Goal: Task Accomplishment & Management: Use online tool/utility

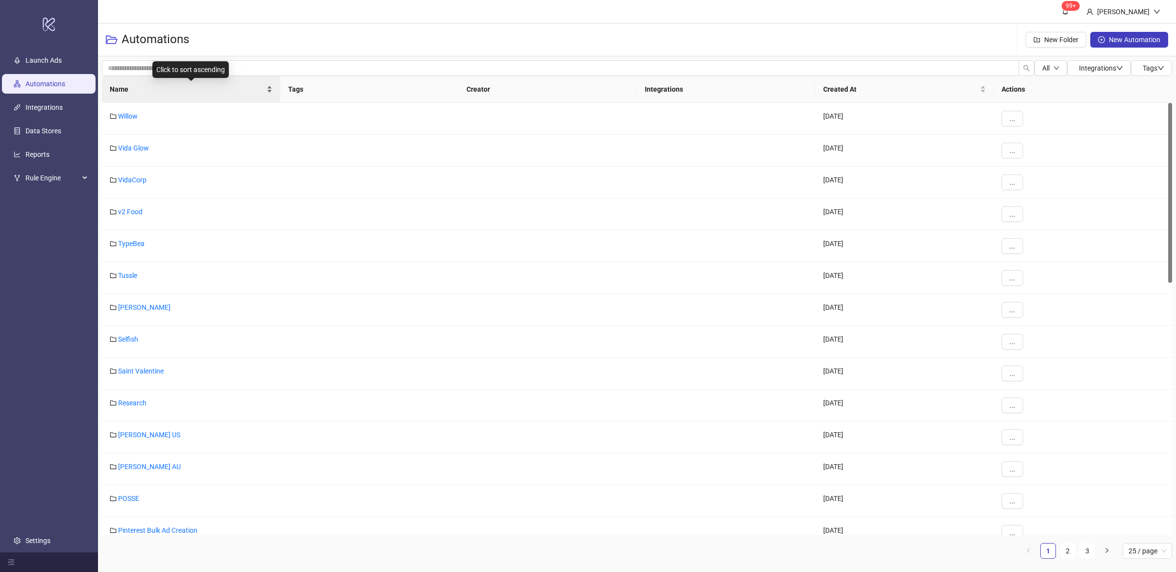
click at [269, 92] on div "Name" at bounding box center [191, 89] width 163 height 11
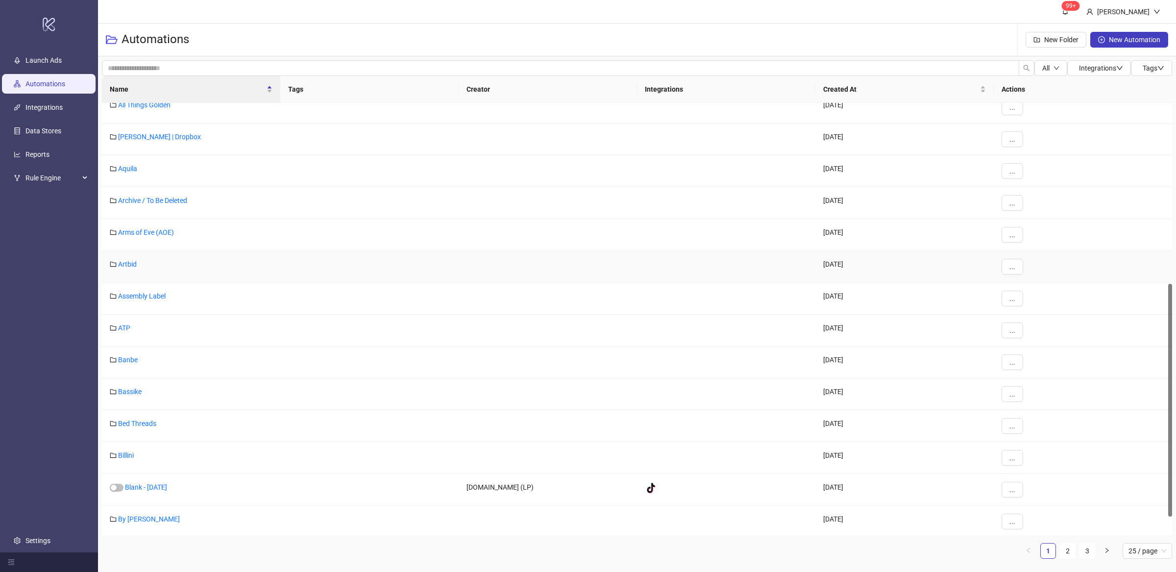
scroll to position [370, 0]
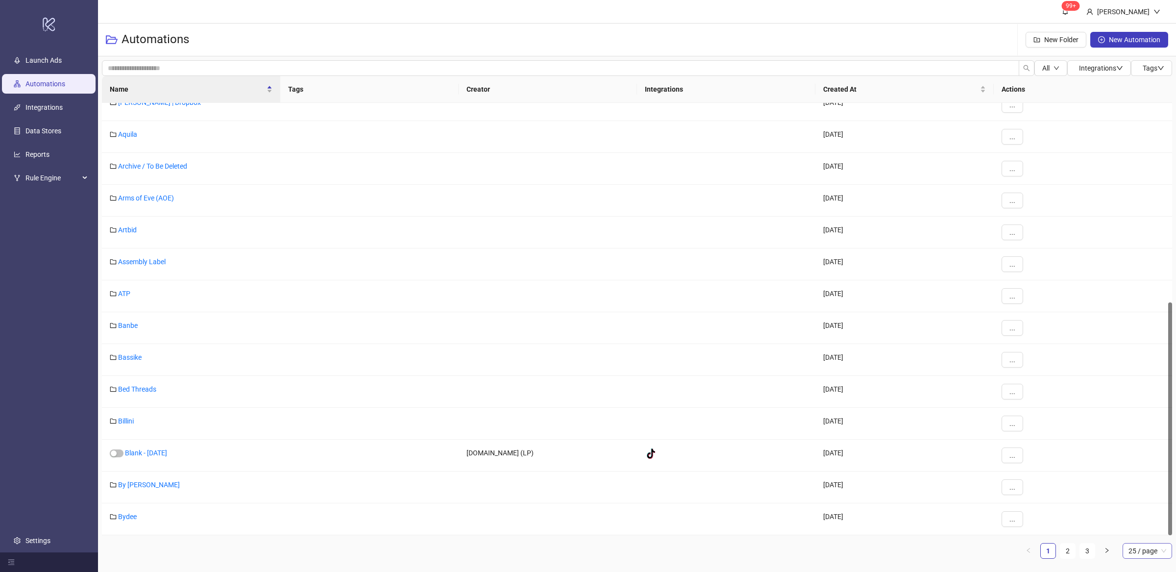
click at [1156, 558] on div "25 / page" at bounding box center [1147, 551] width 49 height 16
click at [1155, 532] on div "100 / page" at bounding box center [1147, 531] width 34 height 11
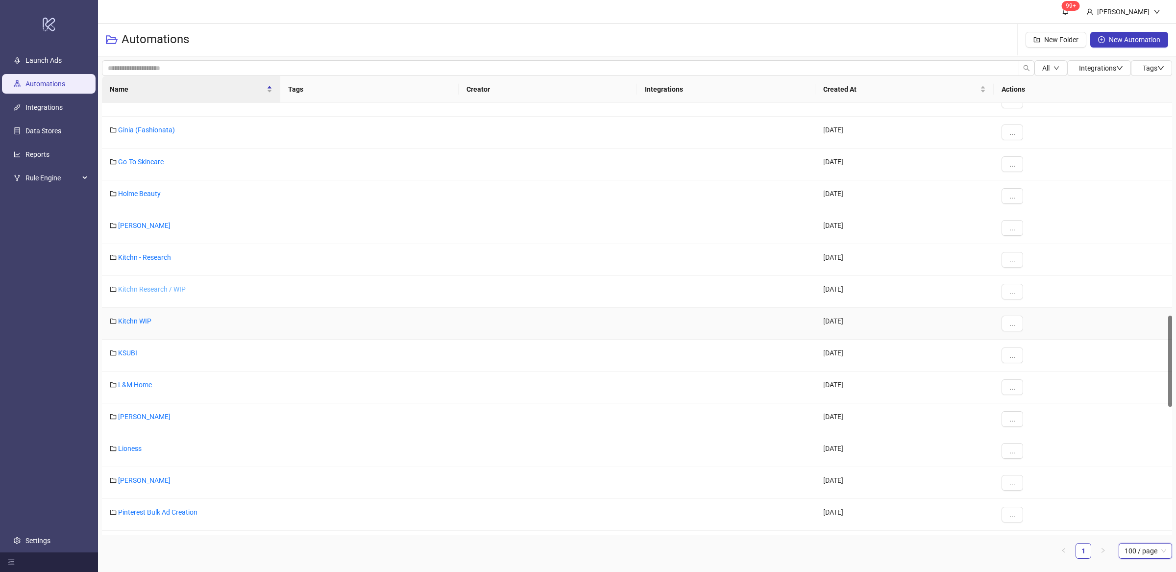
scroll to position [1001, 0]
click at [147, 196] on link "Holme Beauty" at bounding box center [139, 196] width 43 height 8
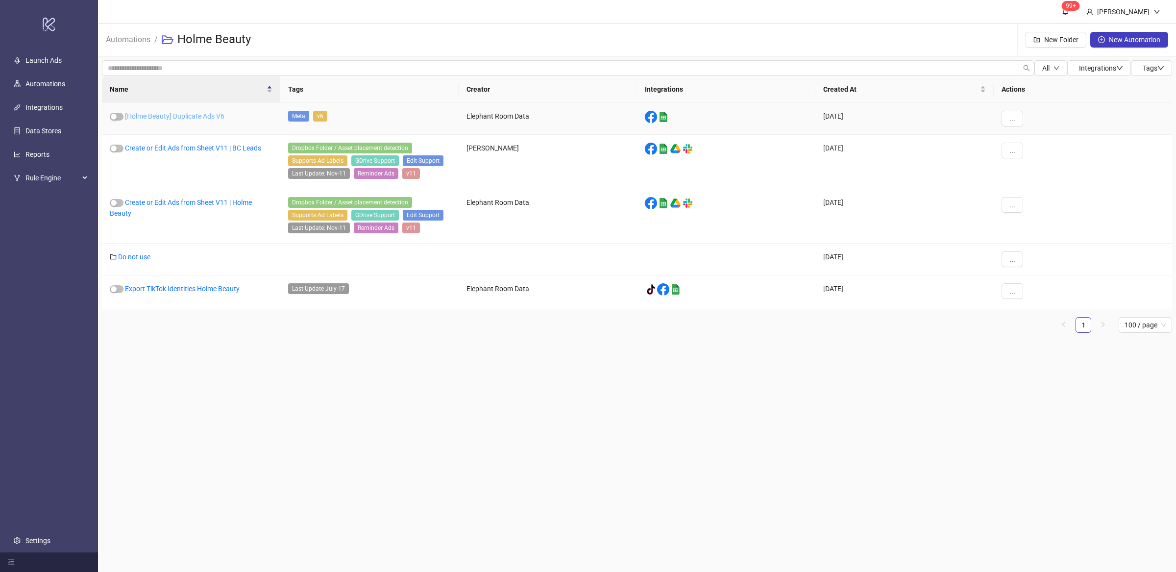
click at [209, 115] on link "[Holme Beauty] Duplicate Ads V6" at bounding box center [174, 116] width 99 height 8
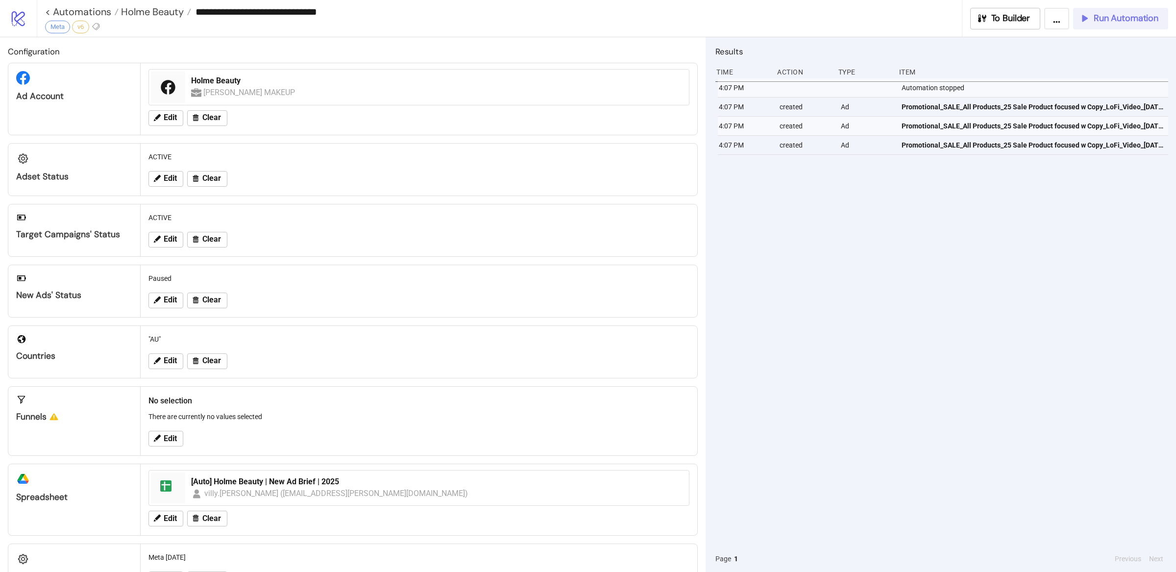
click at [1121, 21] on span "Run Automation" at bounding box center [1126, 18] width 65 height 11
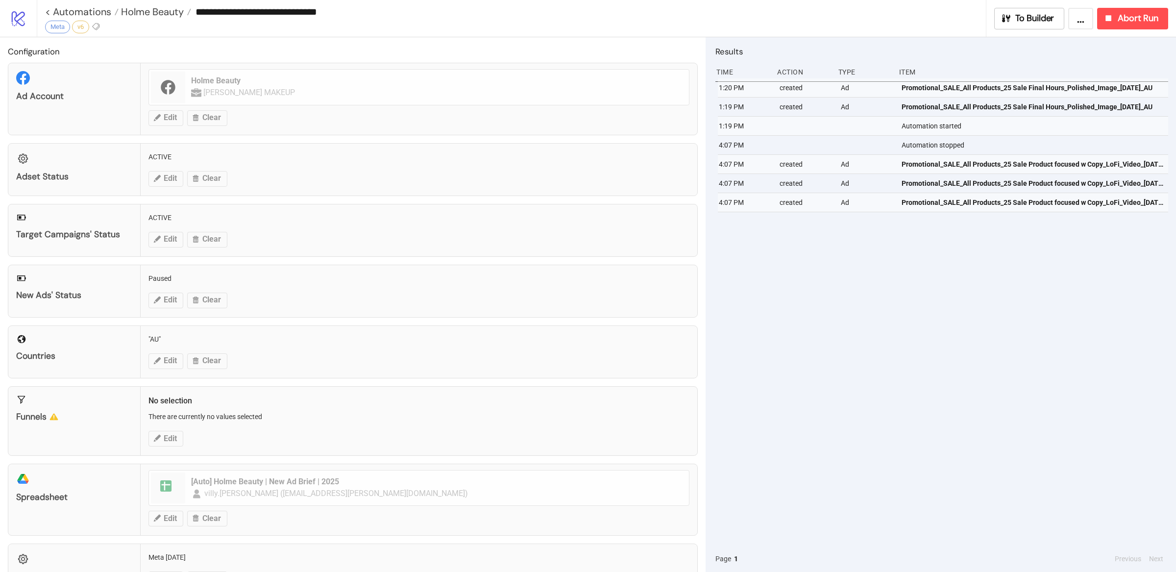
click at [895, 323] on div "1:20 PM created Ad Promotional_SALE_All Products_25 Sale Final Hours_Polished_I…" at bounding box center [941, 311] width 453 height 467
